Goal: Use online tool/utility: Use online tool/utility

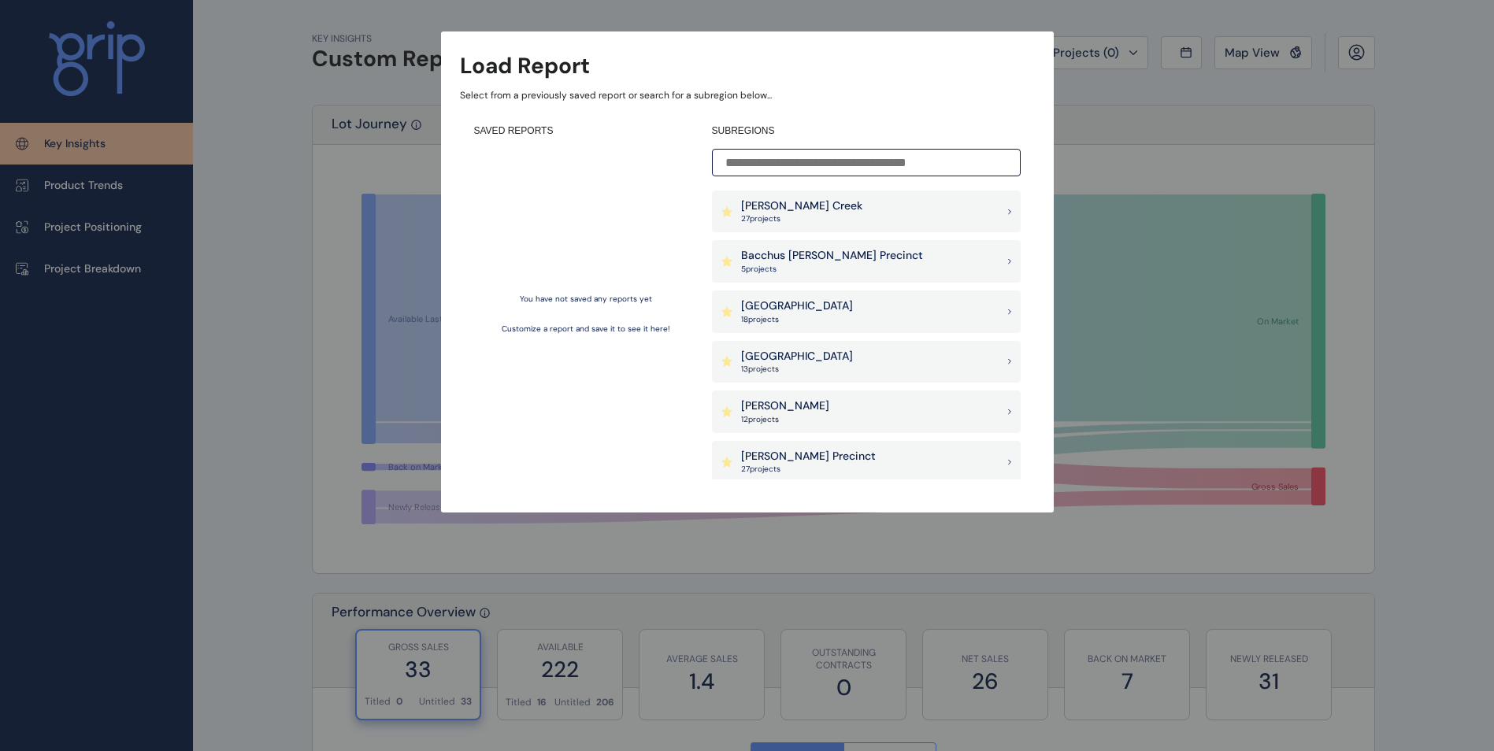
click at [940, 89] on p "Select from a previously saved report or search for a subregion below..." at bounding box center [747, 95] width 575 height 13
click at [1211, 113] on div "Load Report Select from a previously saved report or search for a subregion bel…" at bounding box center [747, 240] width 1494 height 481
click at [1035, 117] on div "Load Report Select from a previously saved report or search for a subregion bel…" at bounding box center [747, 271] width 613 height 481
click at [472, 46] on div "Load Report Select from a previously saved report or search for a subregion bel…" at bounding box center [747, 271] width 613 height 481
click at [994, 47] on div "Load Report Select from a previously saved report or search for a subregion bel…" at bounding box center [747, 271] width 613 height 481
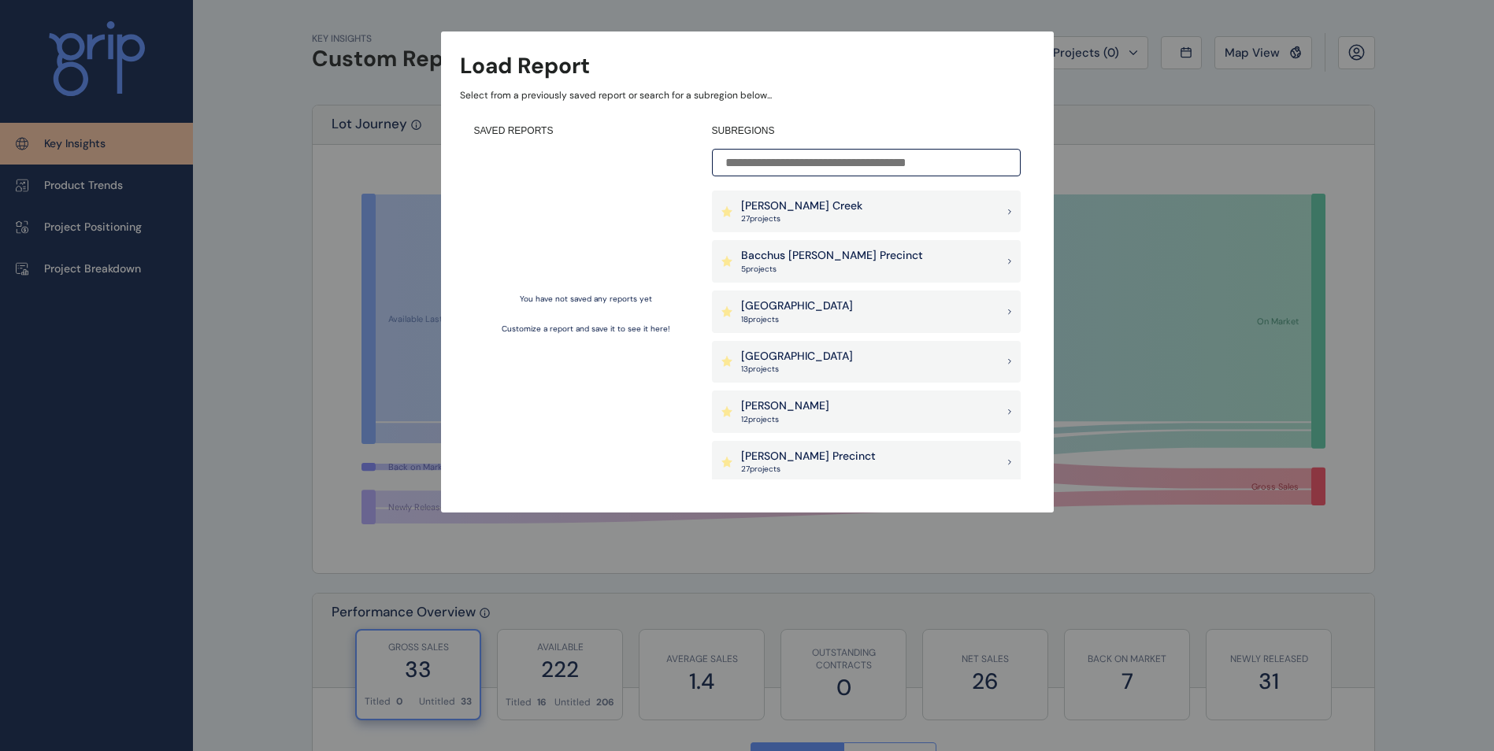
click at [1036, 49] on div "Load Report Select from a previously saved report or search for a subregion bel…" at bounding box center [747, 271] width 613 height 481
